Goal: Information Seeking & Learning: Learn about a topic

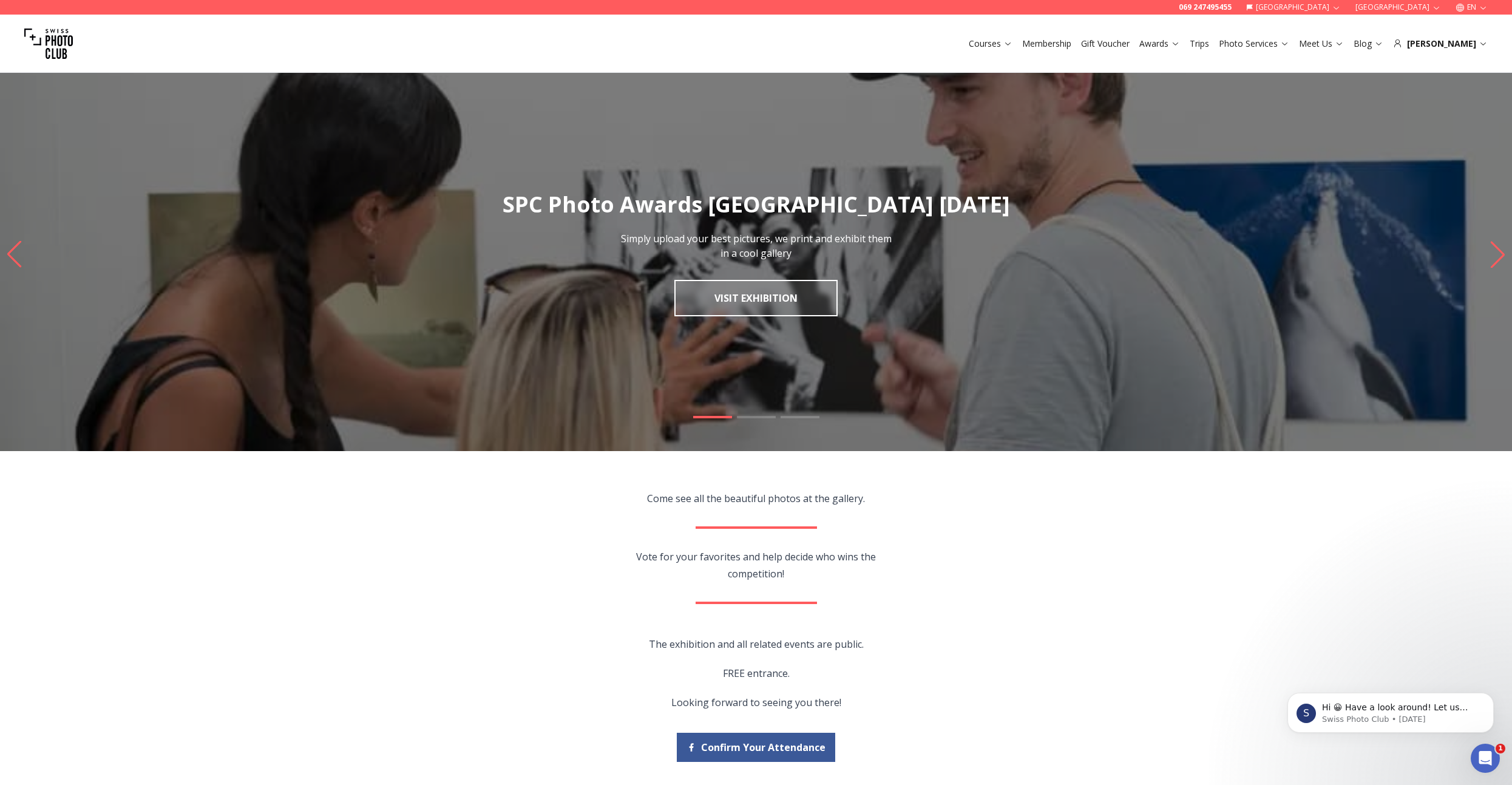
click at [748, 421] on div at bounding box center [756, 431] width 1512 height 31
click at [754, 416] on span at bounding box center [756, 417] width 39 height 2
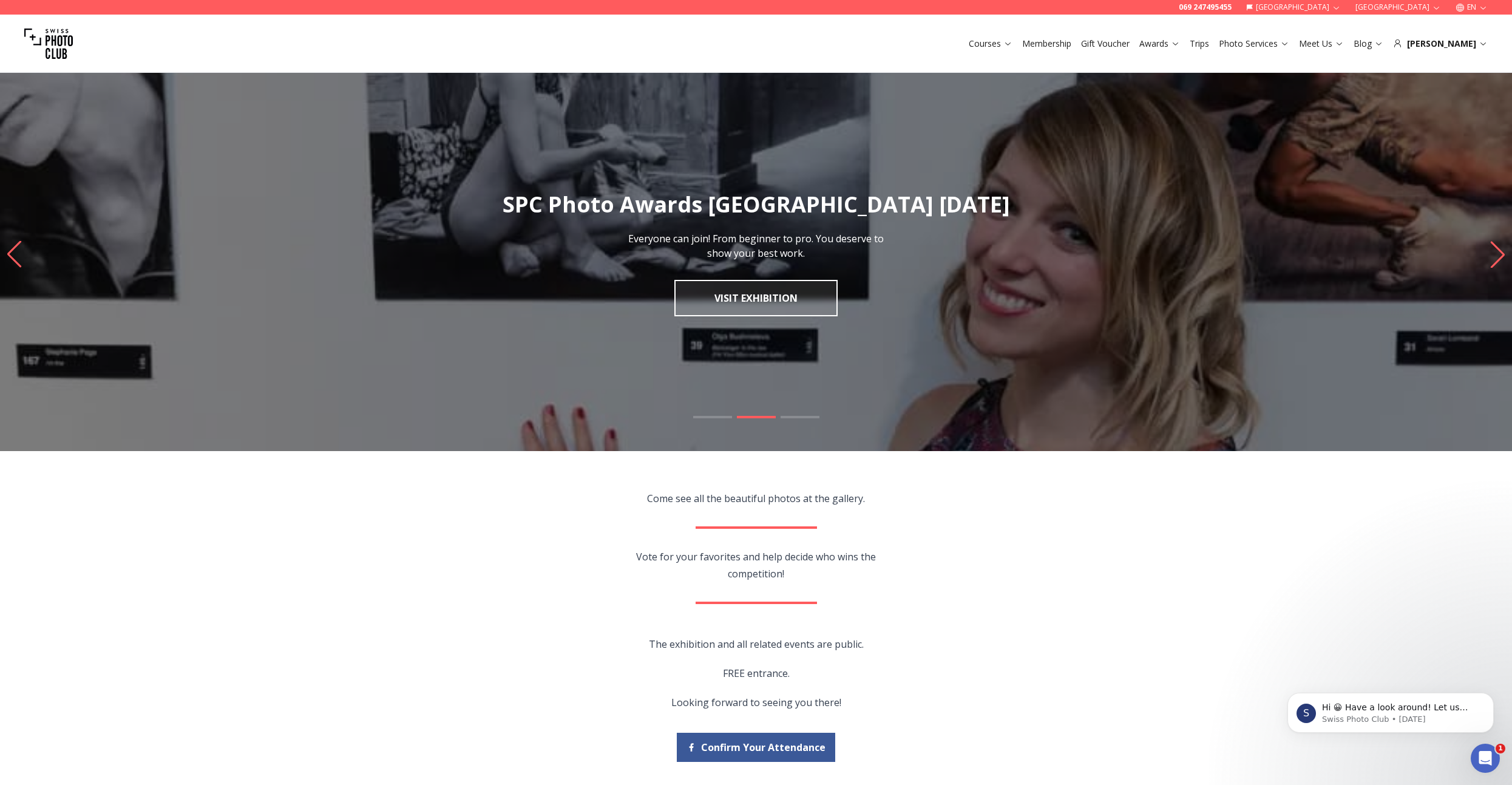
click at [791, 418] on div at bounding box center [756, 431] width 1512 height 31
click at [795, 416] on span at bounding box center [800, 417] width 39 height 2
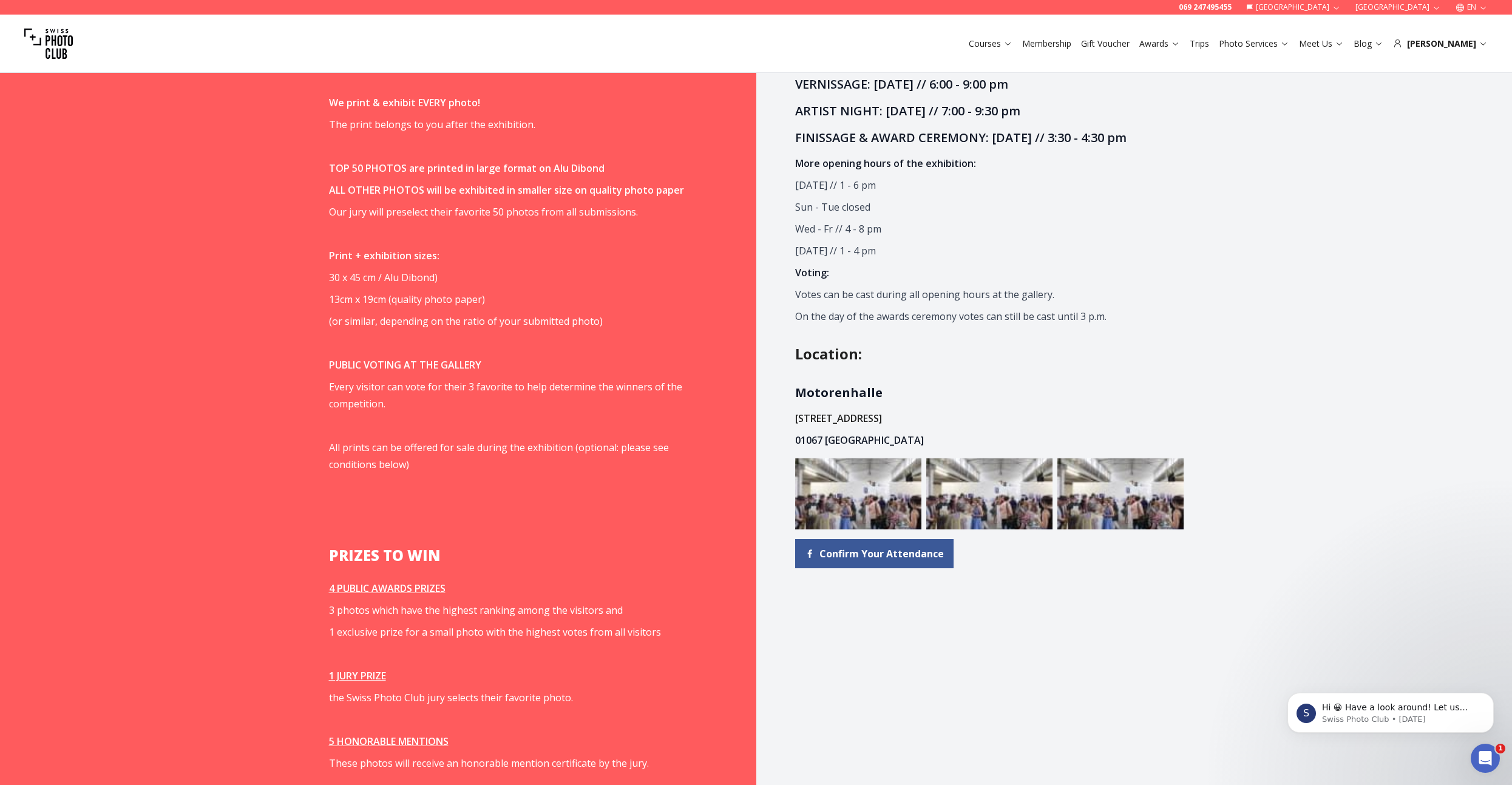
scroll to position [972, 0]
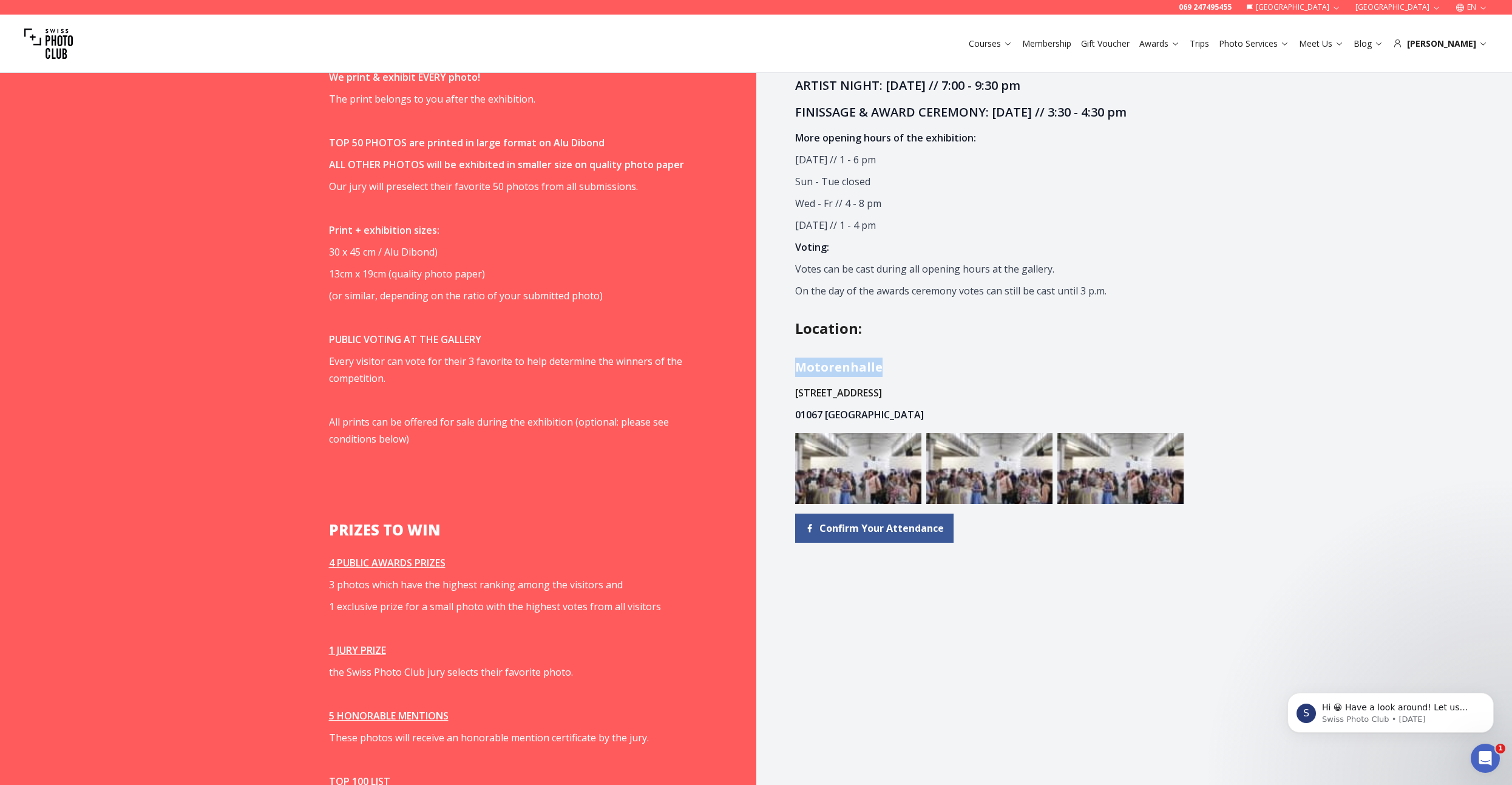
drag, startPoint x: 796, startPoint y: 384, endPoint x: 884, endPoint y: 395, distance: 88.7
click at [884, 377] on h3 "Motorenhalle" at bounding box center [973, 367] width 355 height 19
copy strong "Motorenhalle"
click at [816, 375] on strong "Motorenhalle" at bounding box center [839, 367] width 87 height 16
drag, startPoint x: 794, startPoint y: 381, endPoint x: 896, endPoint y: 410, distance: 106.0
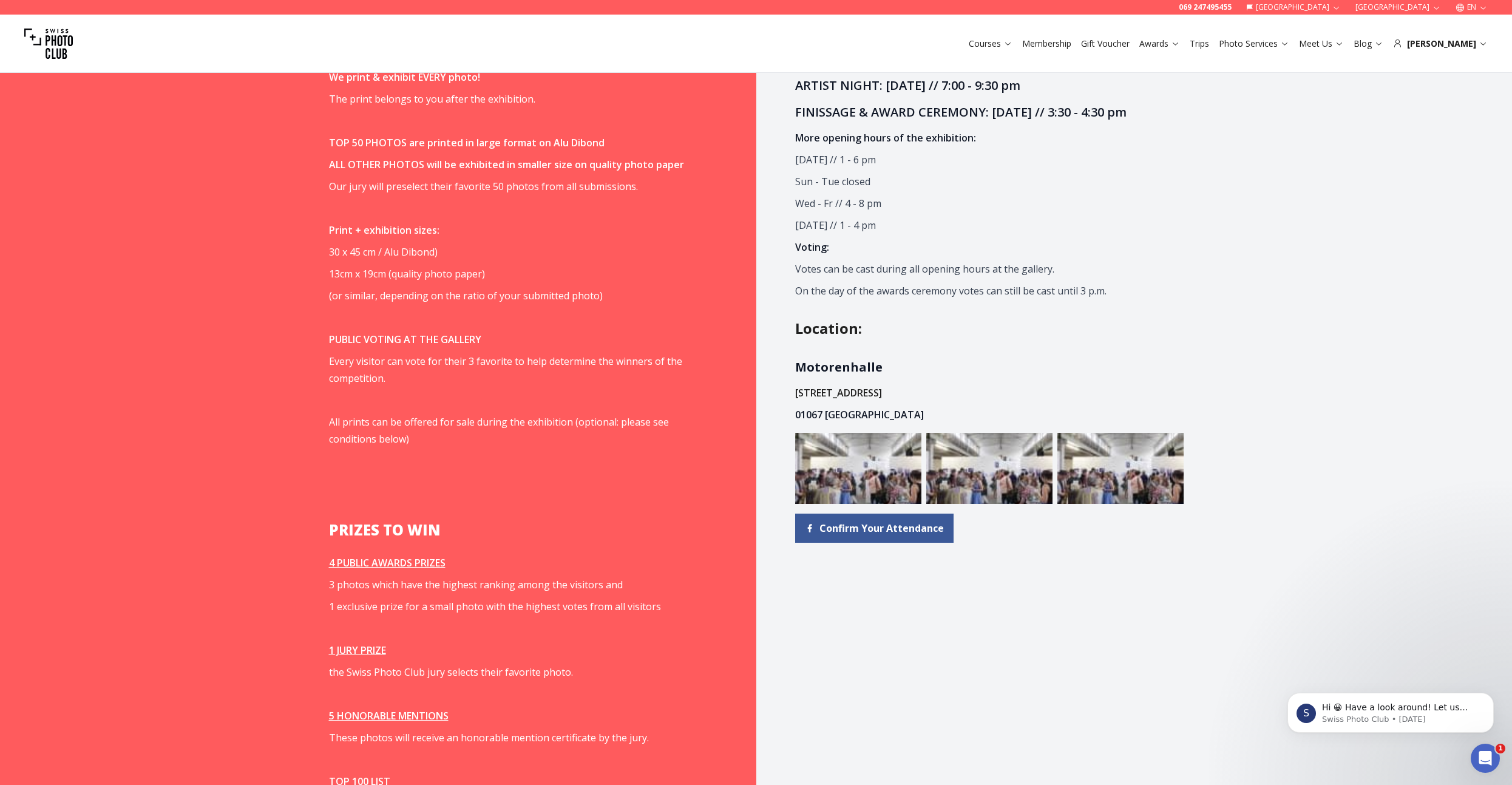
click at [896, 410] on div "Program Exhibition: [DATE] - [DATE] VERNISSAGE: [DATE] // 6:00 - 9:00 pm ARTIST…" at bounding box center [989, 464] width 466 height 1039
copy span "[GEOGRAPHIC_DATA][STREET_ADDRESS]"
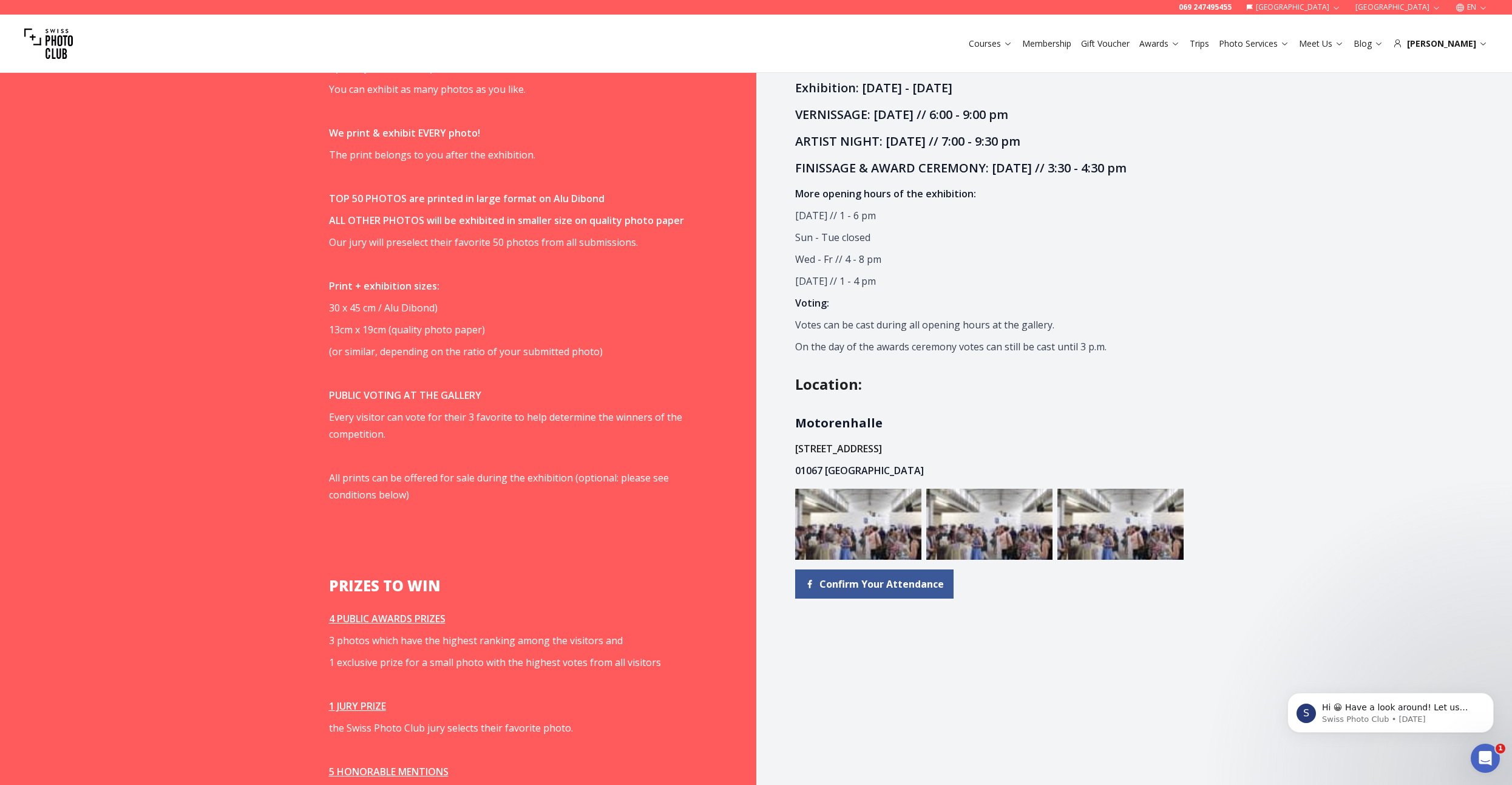
scroll to position [850, 0]
